Goal: Task Accomplishment & Management: Manage account settings

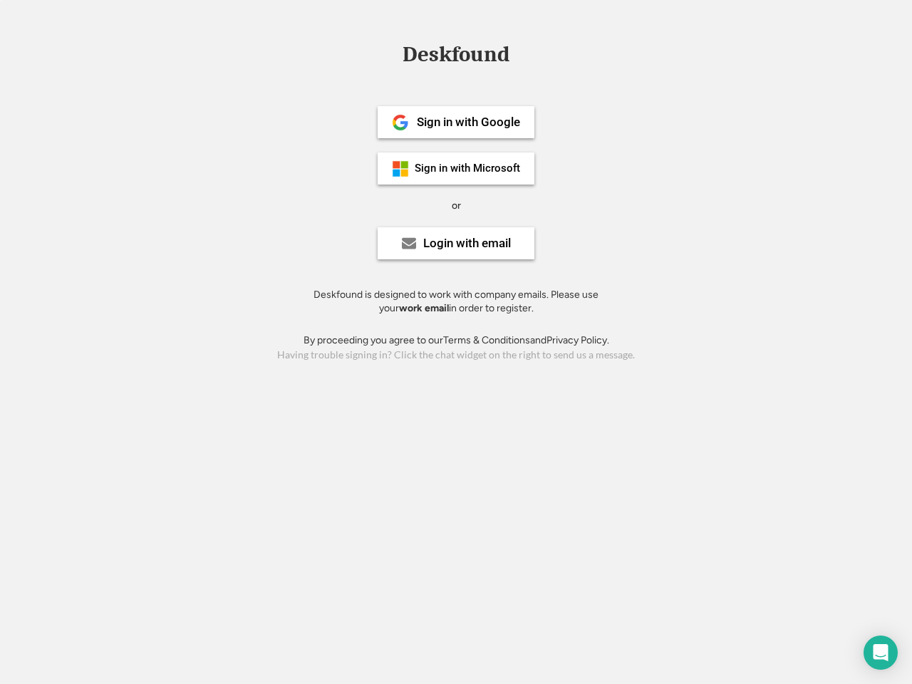
click at [456, 204] on div "or" at bounding box center [456, 206] width 9 height 14
click at [456, 57] on div "Deskfound" at bounding box center [455, 54] width 121 height 22
click at [390, 54] on div "Deskfound" at bounding box center [456, 56] width 912 height 27
click at [456, 57] on div "Deskfound" at bounding box center [455, 54] width 121 height 22
click at [456, 205] on div "or" at bounding box center [456, 206] width 9 height 14
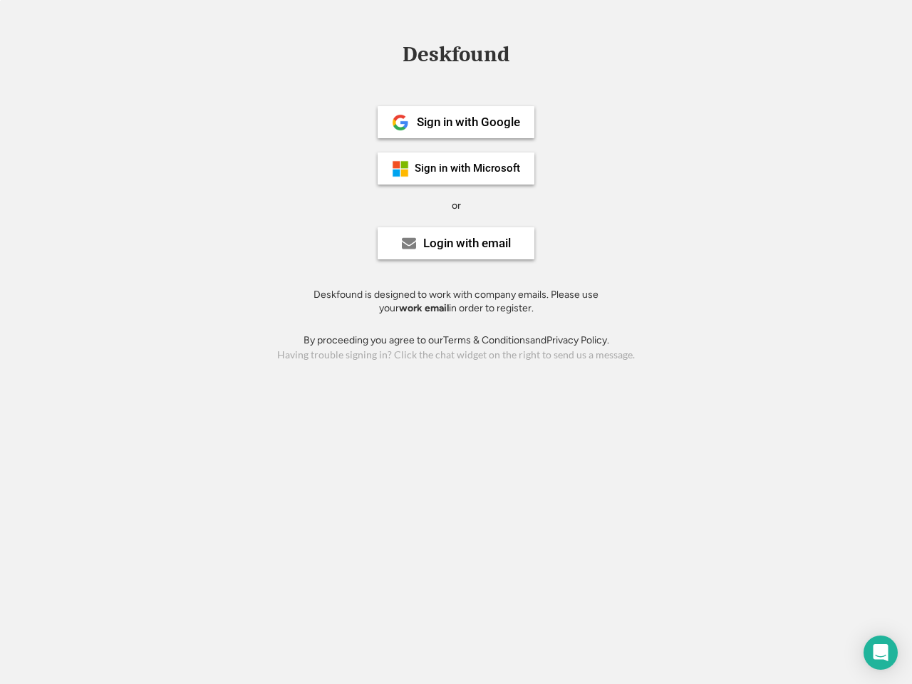
click at [456, 122] on div "Sign in with Google" at bounding box center [468, 122] width 103 height 12
click at [468, 122] on div "Sign in with Google" at bounding box center [468, 122] width 103 height 12
click at [400, 123] on img at bounding box center [400, 122] width 17 height 17
click at [456, 168] on div "Sign in with Microsoft" at bounding box center [467, 168] width 105 height 11
click at [468, 168] on div "Sign in with Microsoft" at bounding box center [467, 168] width 105 height 11
